Goal: Transaction & Acquisition: Purchase product/service

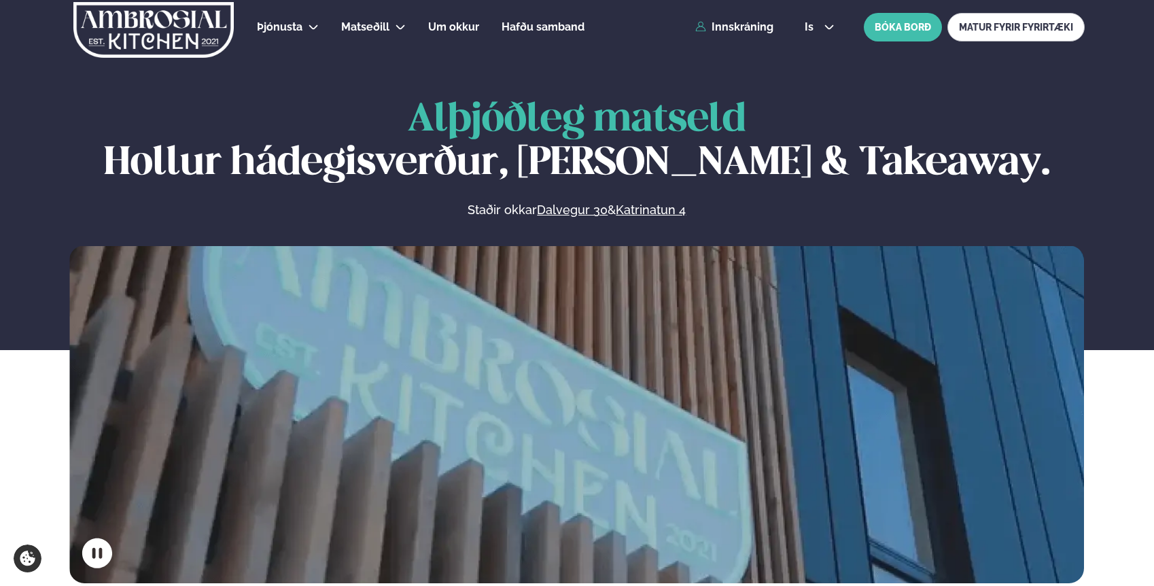
click at [729, 34] on div "Þjónusta Hádegismatur fyrir fyrirtæki Fyrirtækja veitingar Einkapartý Matseðill…" at bounding box center [577, 27] width 1096 height 54
click at [731, 27] on link "Innskráning" at bounding box center [734, 27] width 78 height 12
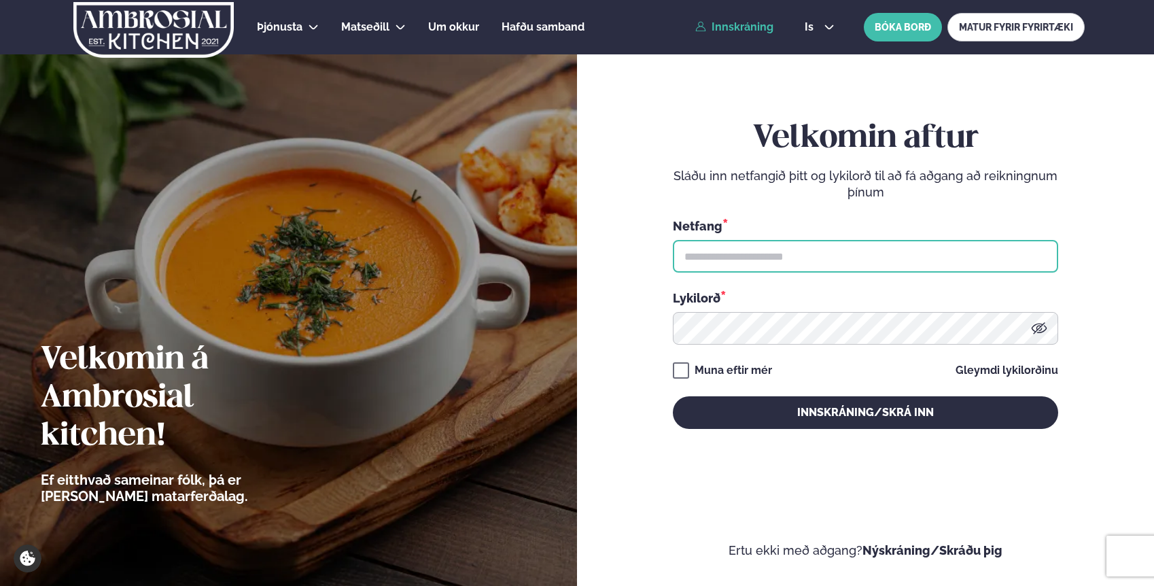
type input "**********"
click at [779, 255] on input "**********" at bounding box center [865, 256] width 385 height 33
click at [676, 164] on div "**********" at bounding box center [865, 274] width 385 height 309
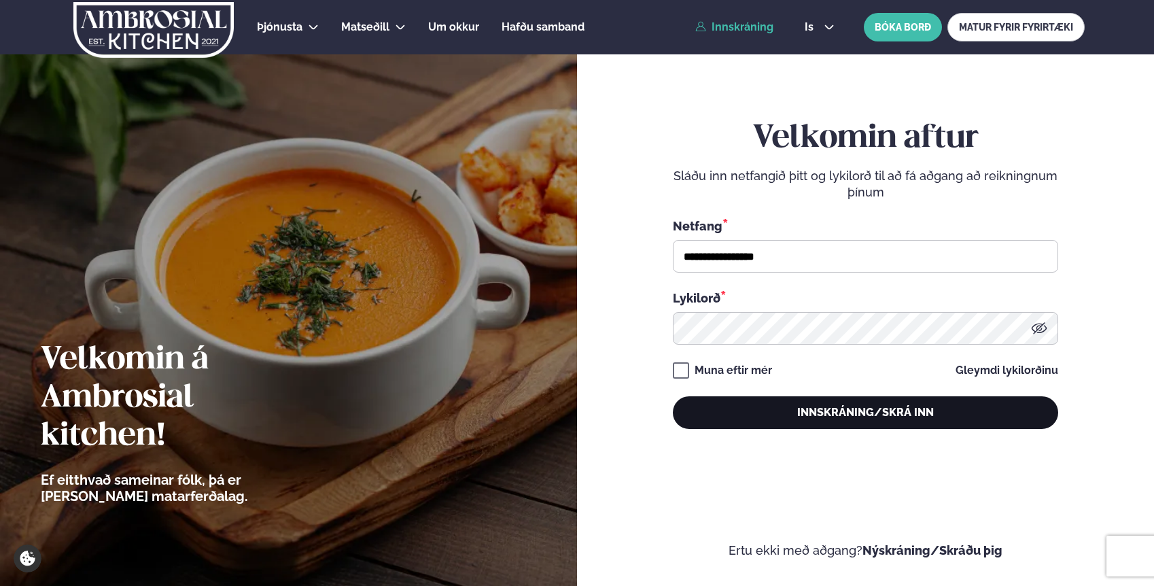
click at [785, 413] on button "Innskráning/Skrá inn" at bounding box center [865, 412] width 385 height 33
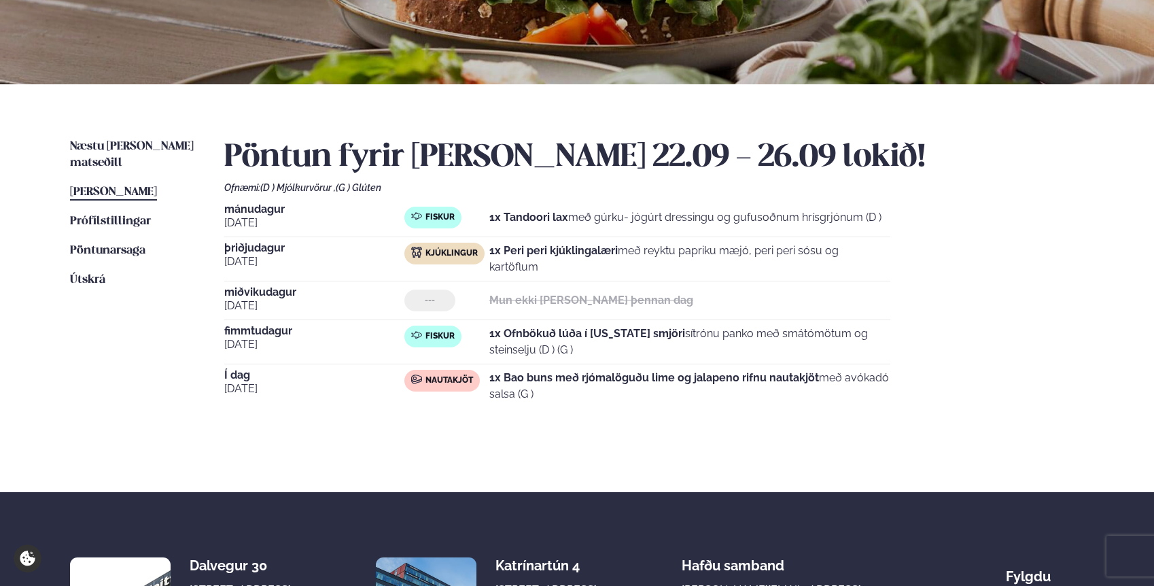
scroll to position [141, 0]
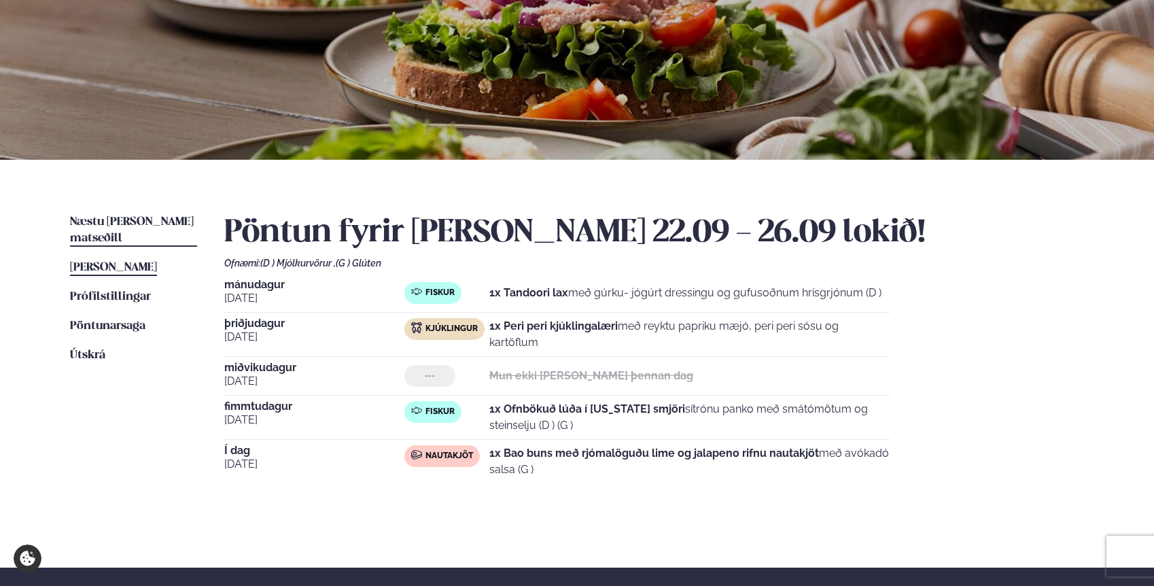
click at [99, 220] on span "Næstu [PERSON_NAME] matseðill" at bounding box center [132, 230] width 124 height 28
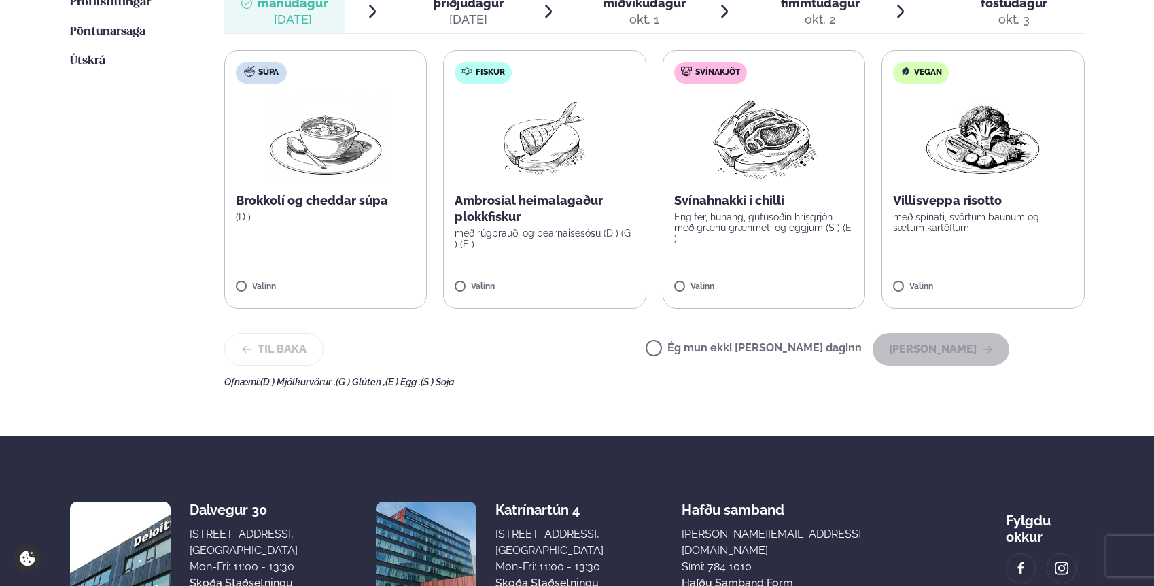
scroll to position [436, 0]
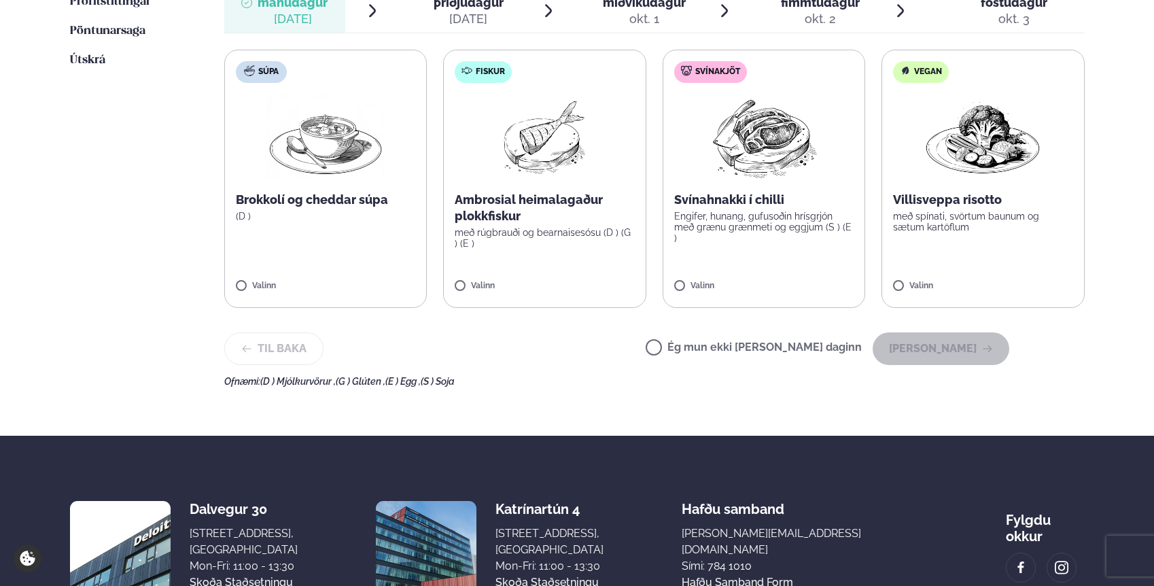
click at [551, 220] on p "Ambrosial heimalagaður plokkfiskur" at bounding box center [545, 208] width 180 height 33
click at [930, 347] on button "[PERSON_NAME]" at bounding box center [941, 348] width 137 height 33
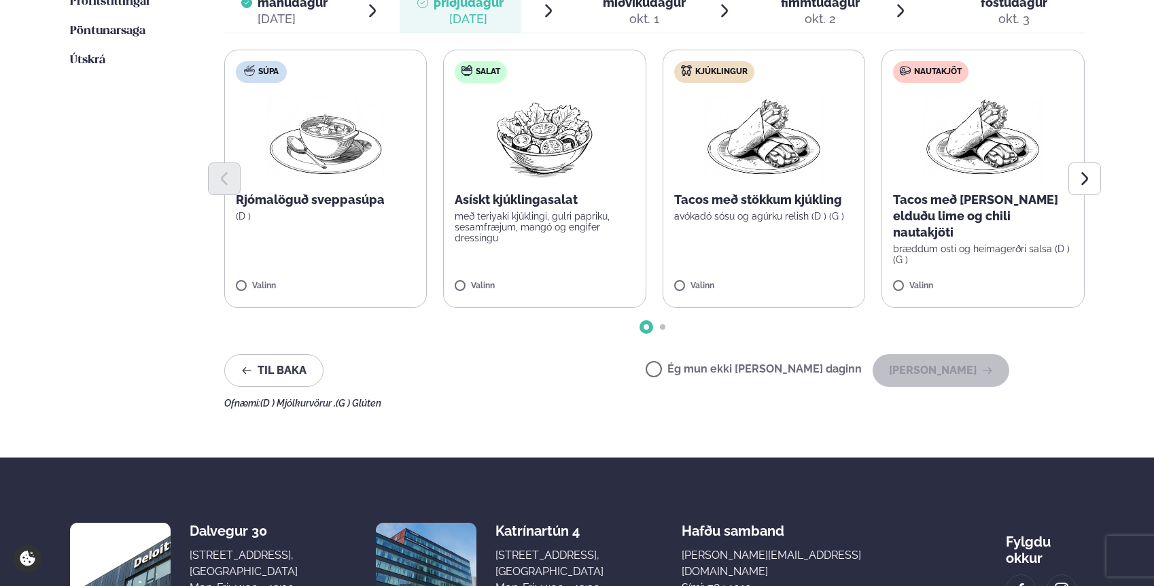
click at [1007, 211] on p "Tacos með [PERSON_NAME] elduðu lime og chili nautakjöti" at bounding box center [983, 216] width 180 height 49
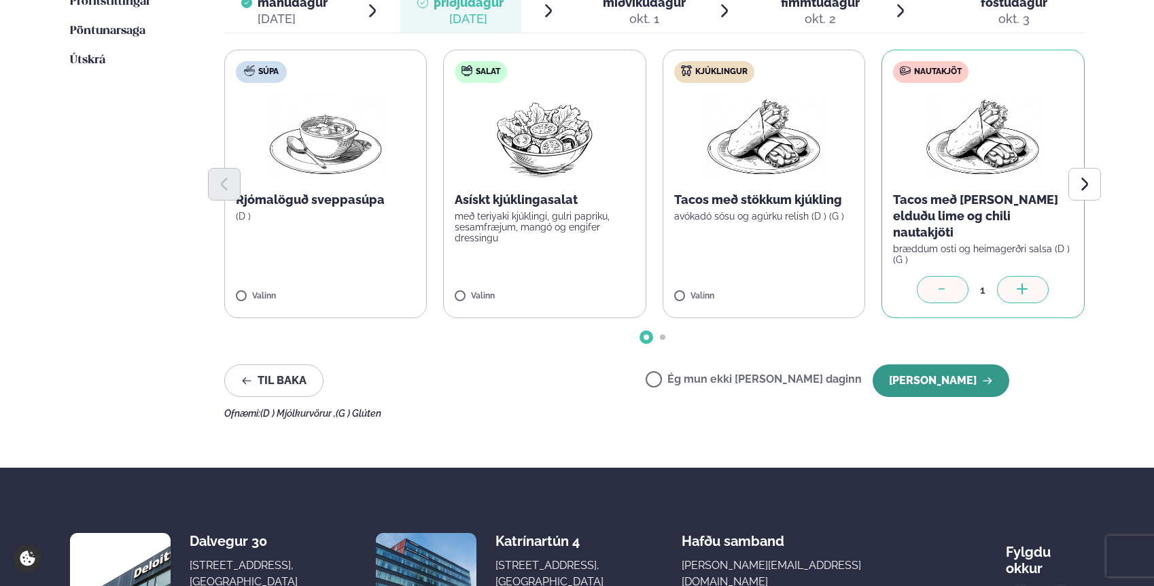
click at [946, 378] on button "[PERSON_NAME]" at bounding box center [941, 380] width 137 height 33
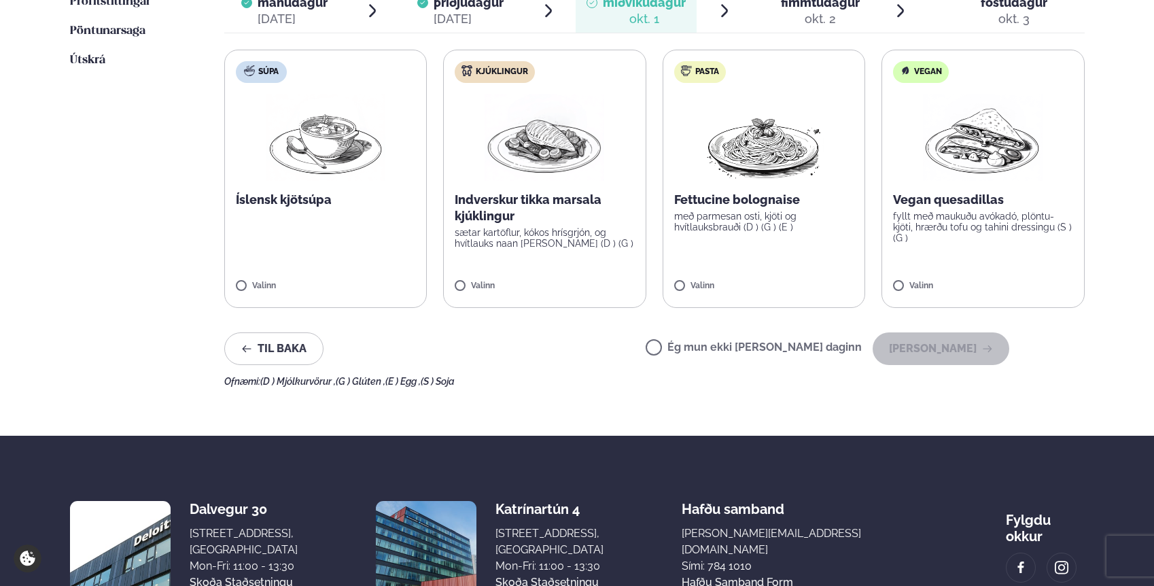
click at [944, 154] on img at bounding box center [983, 137] width 120 height 87
click at [959, 349] on button "[PERSON_NAME]" at bounding box center [941, 348] width 137 height 33
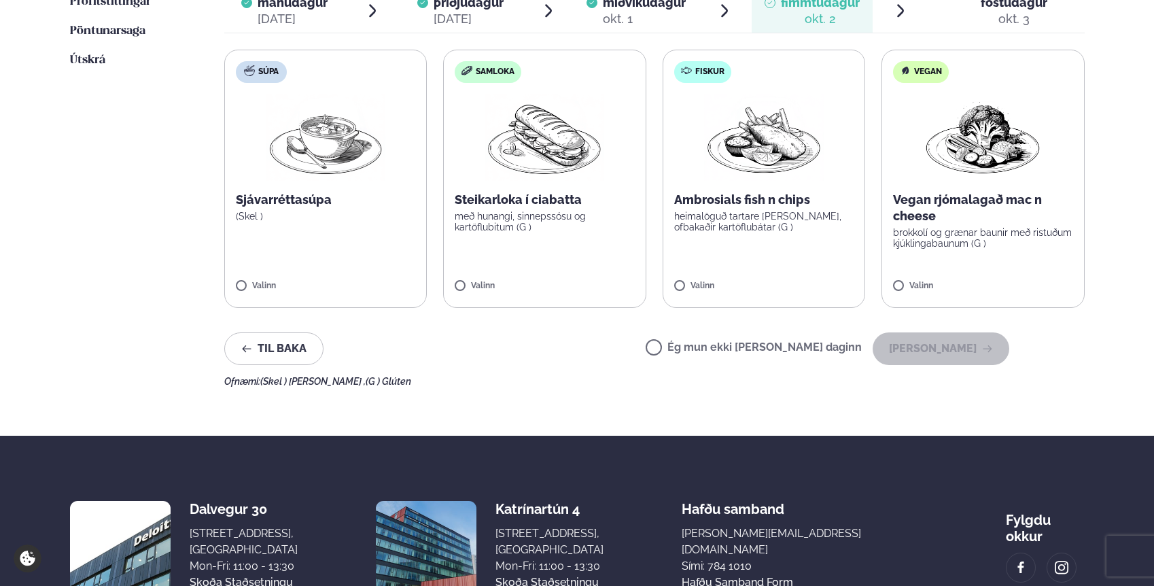
click at [809, 351] on label "Ég mun ekki [PERSON_NAME] daginn" at bounding box center [754, 349] width 216 height 14
click at [937, 353] on button "[PERSON_NAME]" at bounding box center [941, 348] width 137 height 33
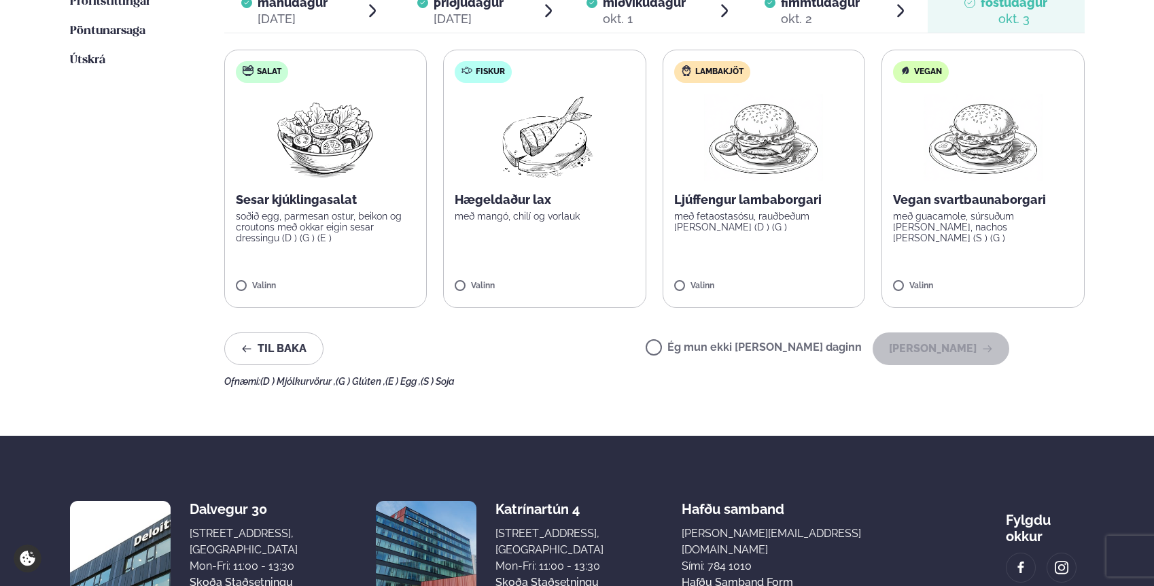
click at [703, 348] on label "Ég mun ekki [PERSON_NAME] daginn" at bounding box center [754, 349] width 216 height 14
click at [937, 358] on button "[PERSON_NAME]" at bounding box center [941, 348] width 137 height 33
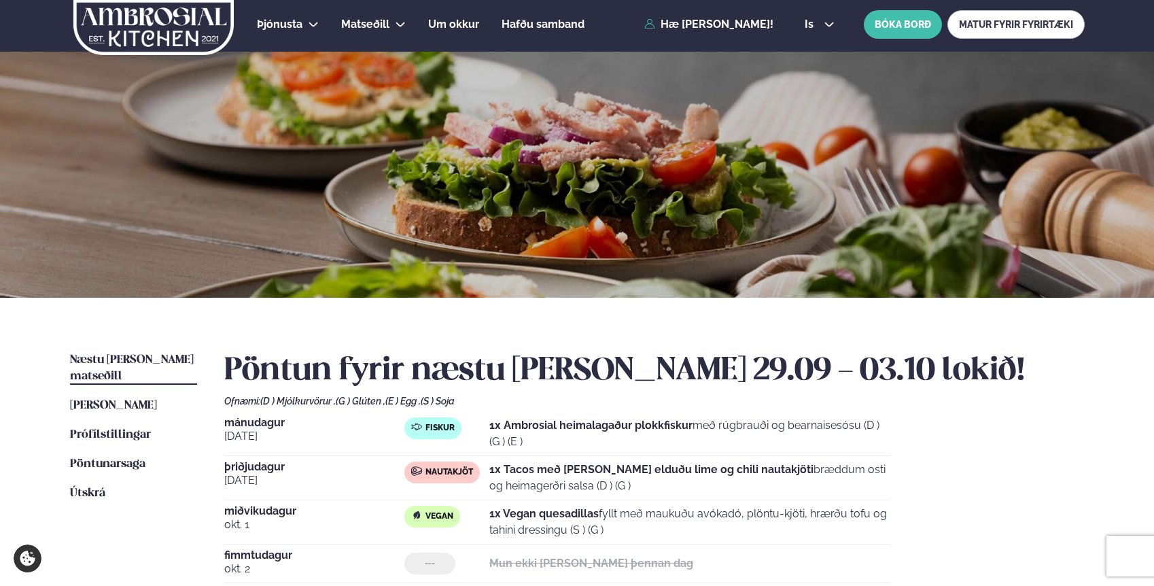
scroll to position [0, 0]
